Goal: Information Seeking & Learning: Learn about a topic

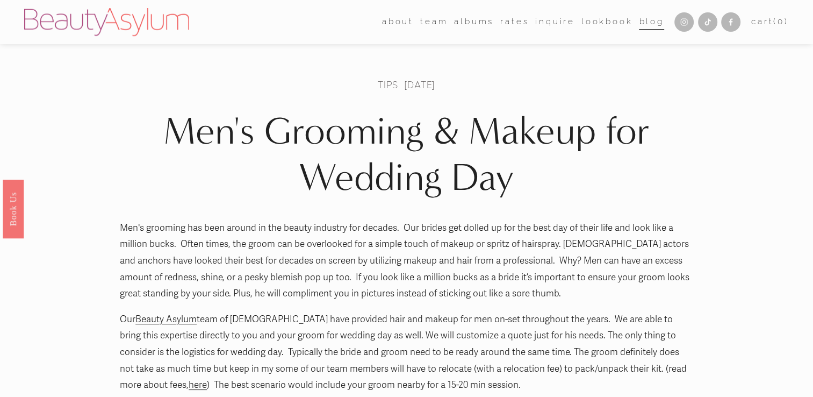
click at [510, 24] on link "Rates" at bounding box center [514, 22] width 28 height 16
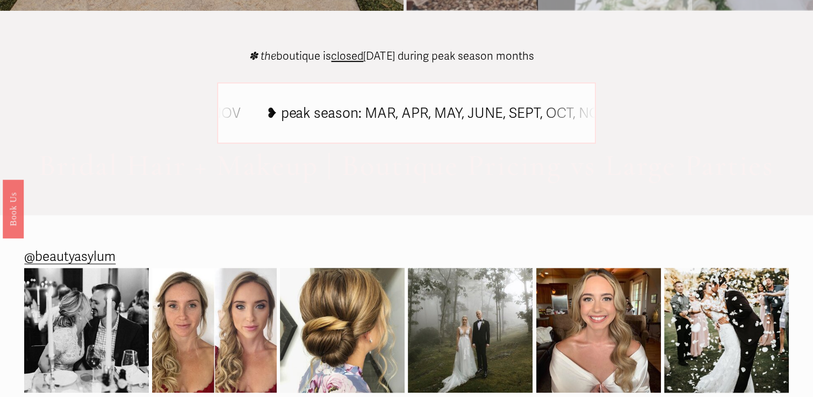
scroll to position [888, 0]
